Goal: Find specific page/section: Find specific page/section

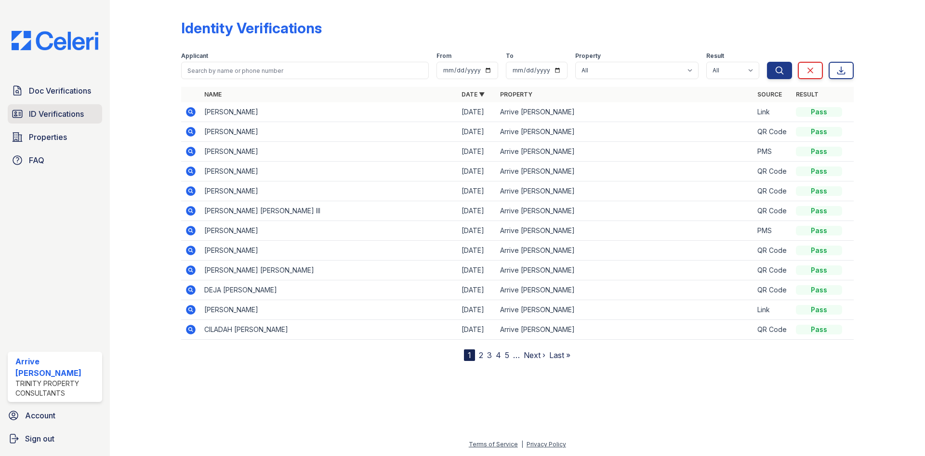
click at [78, 114] on span "ID Verifications" at bounding box center [56, 114] width 55 height 12
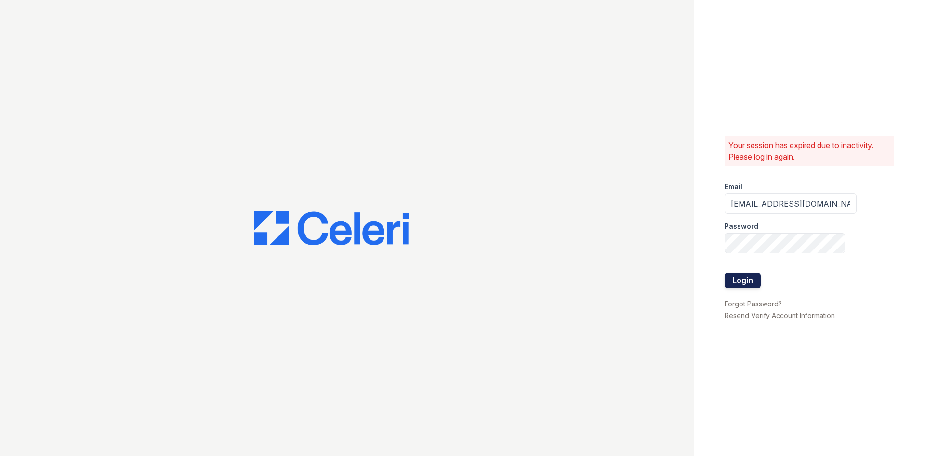
click at [738, 276] on button "Login" at bounding box center [743, 279] width 36 height 15
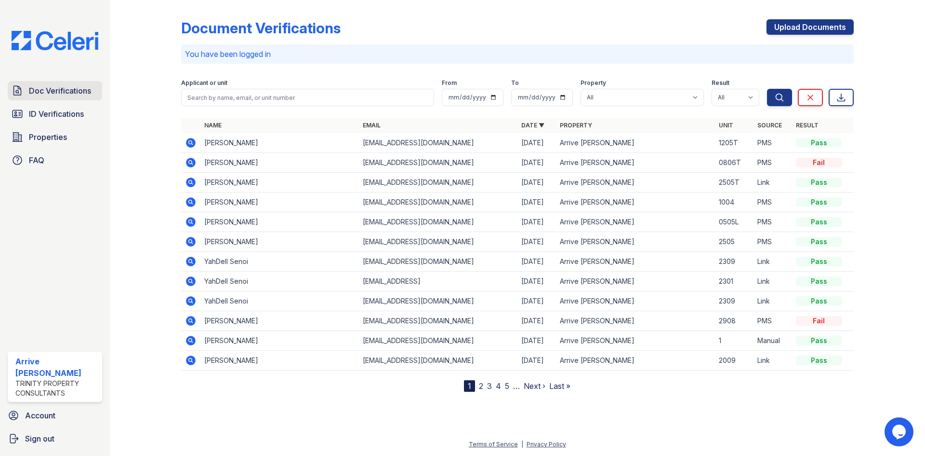
click at [72, 94] on span "Doc Verifications" at bounding box center [60, 91] width 62 height 12
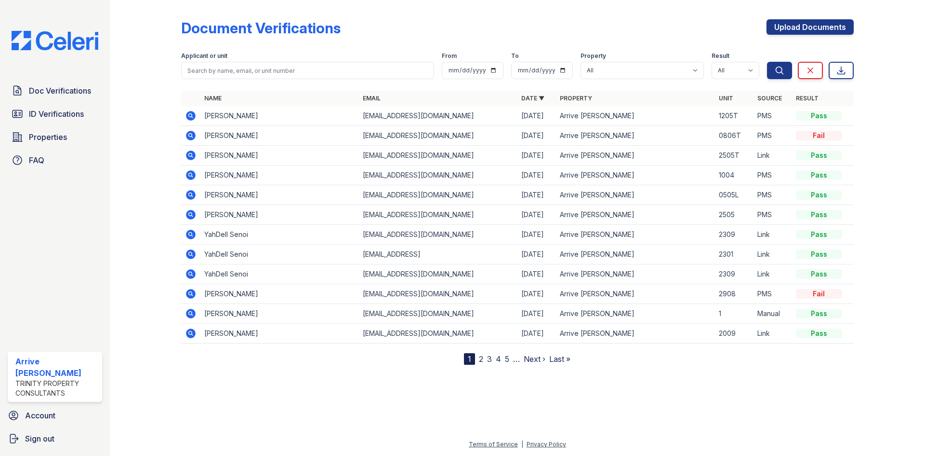
click at [482, 359] on link "2" at bounding box center [481, 359] width 4 height 10
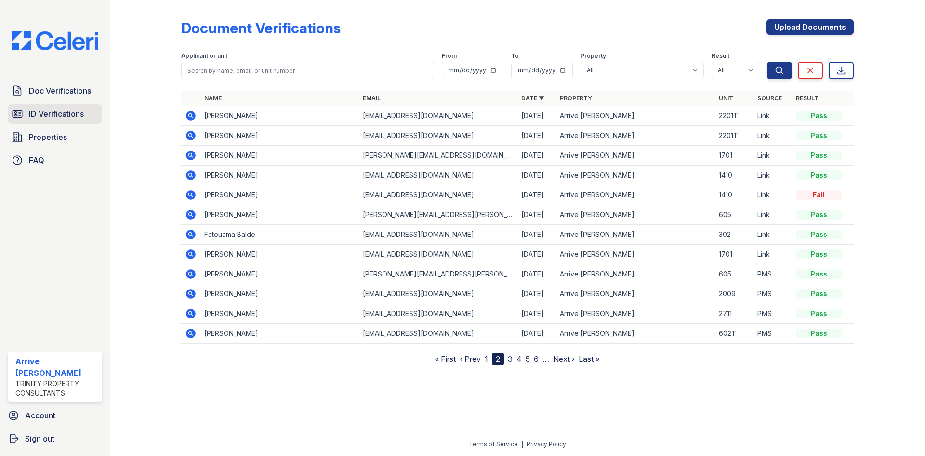
click at [67, 114] on span "ID Verifications" at bounding box center [56, 114] width 55 height 12
